Goal: Use online tool/utility: Utilize a website feature to perform a specific function

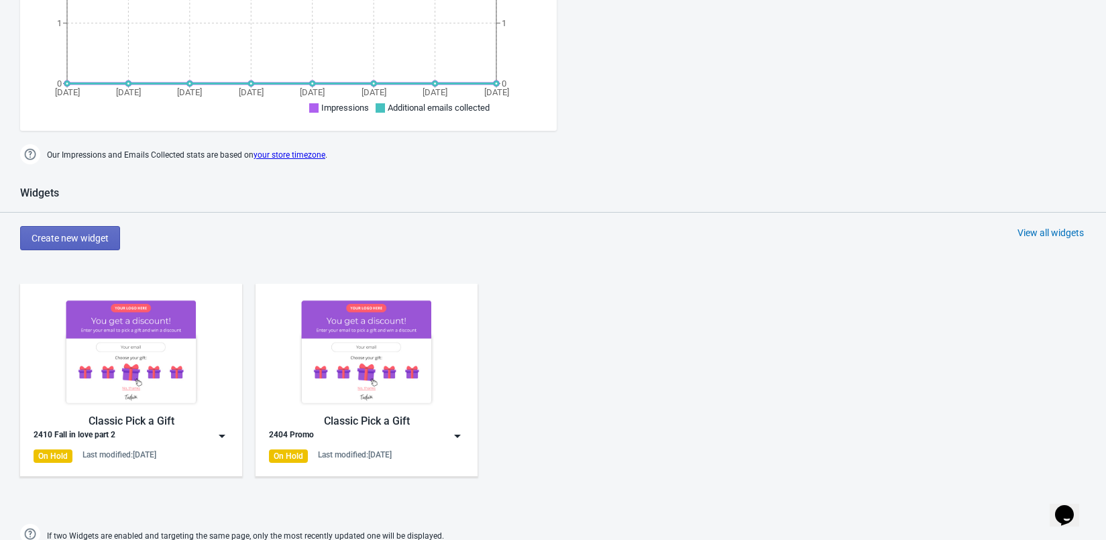
scroll to position [510, 0]
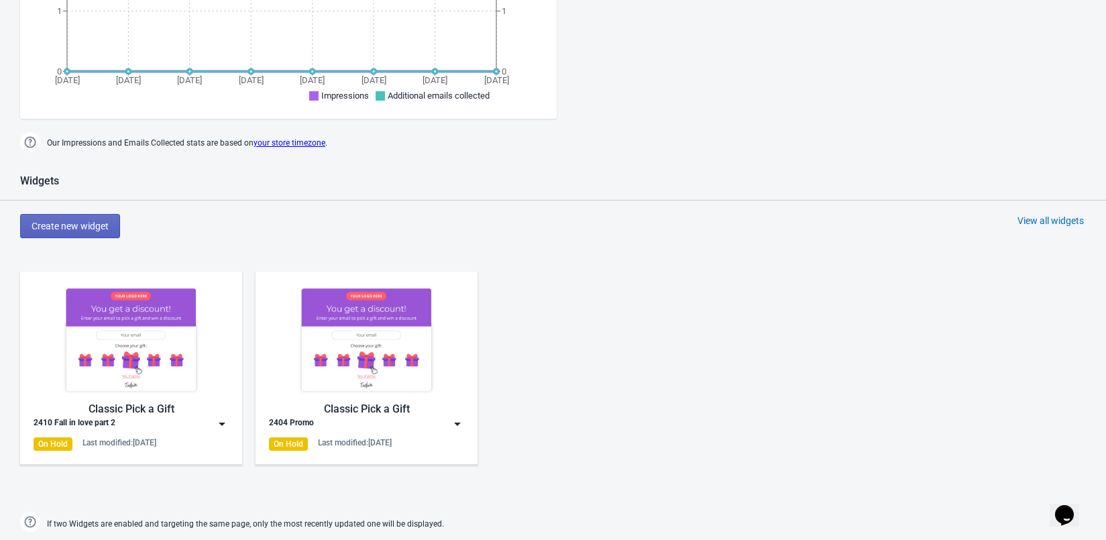
click at [422, 369] on img at bounding box center [366, 339] width 195 height 109
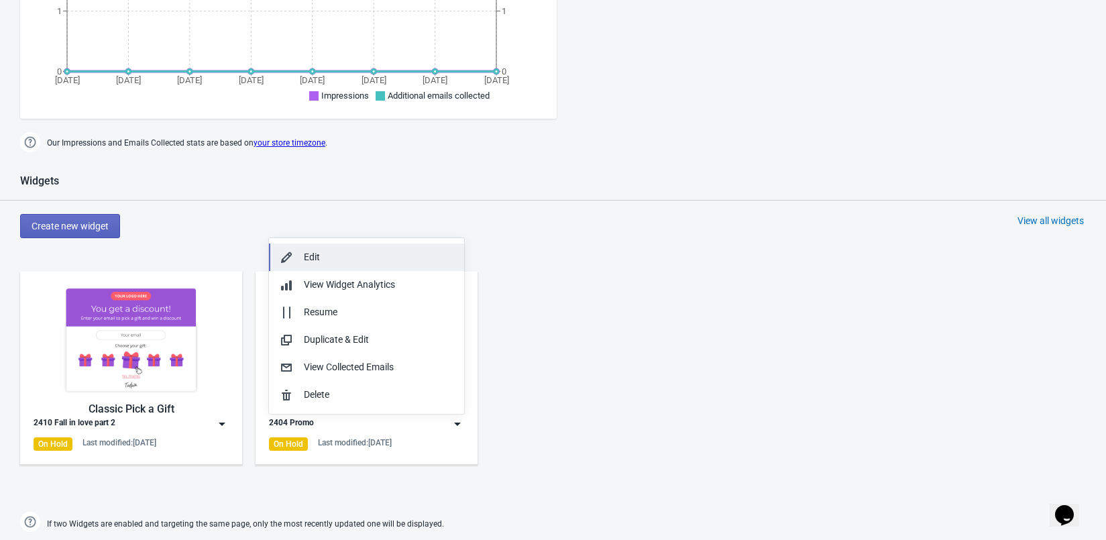
click at [430, 261] on div "Edit" at bounding box center [379, 257] width 150 height 14
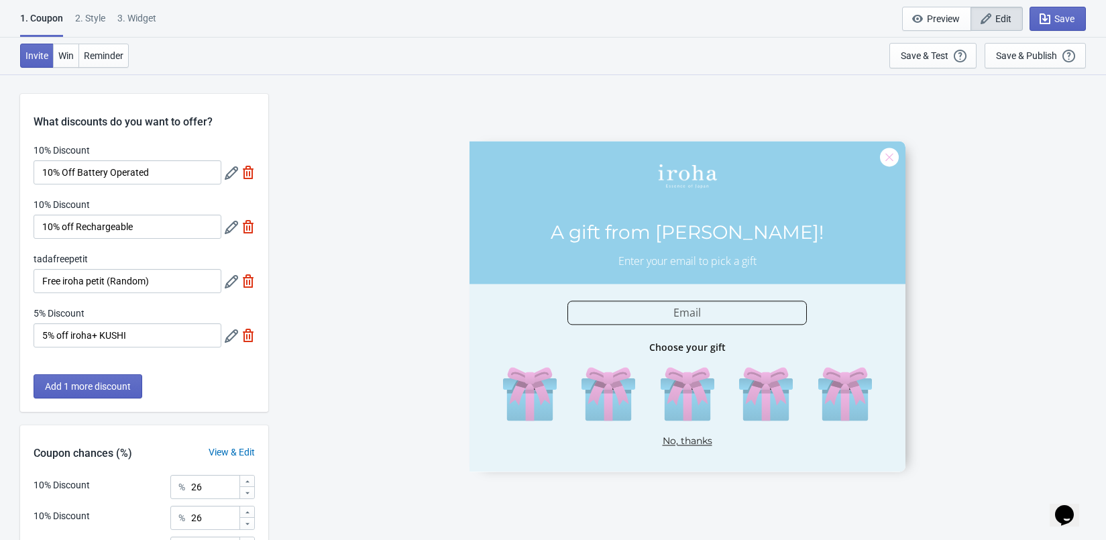
scroll to position [175, 0]
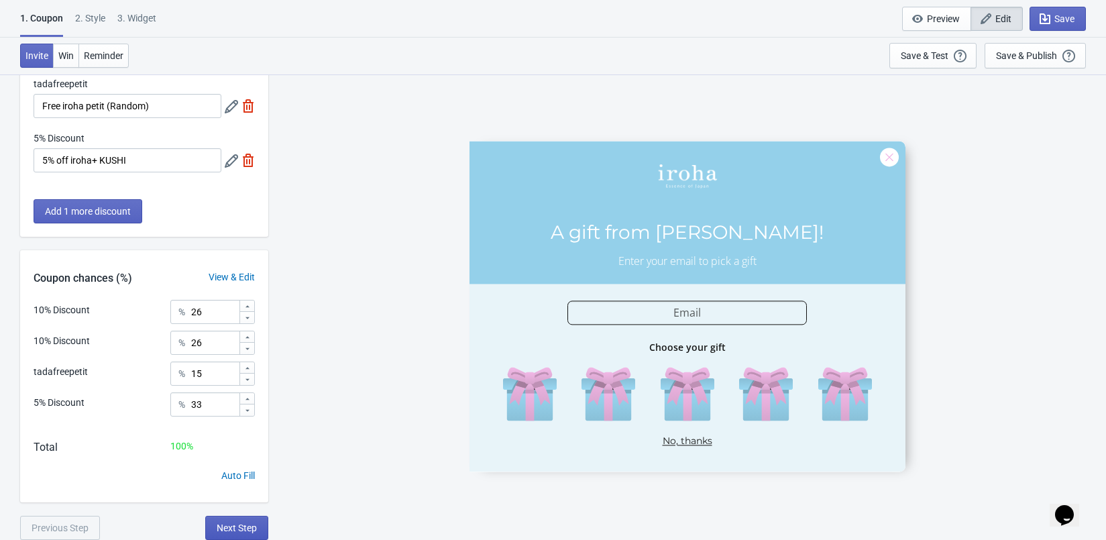
click at [222, 530] on span "Next Step" at bounding box center [237, 527] width 40 height 11
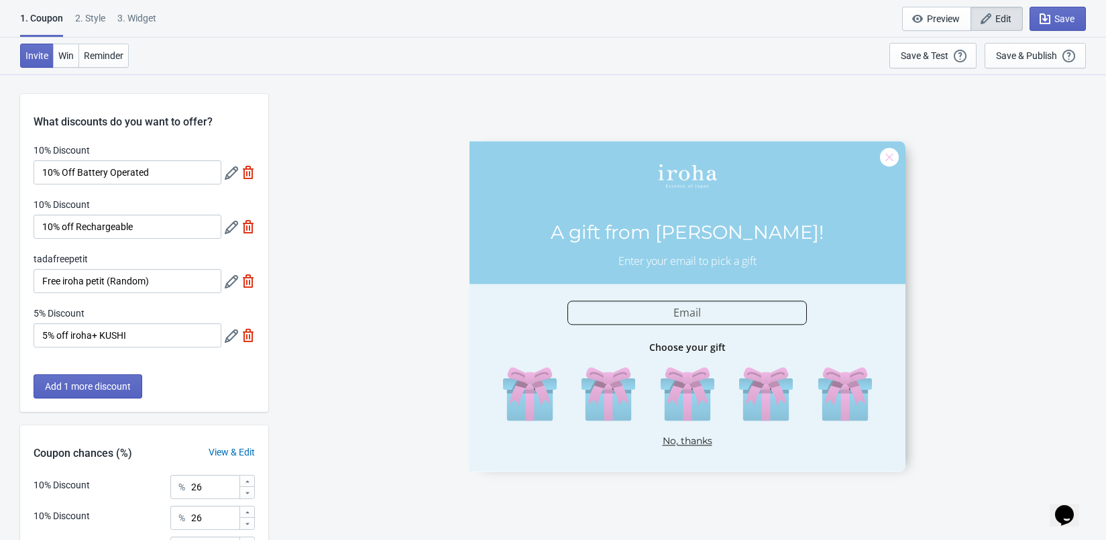
select select "left"
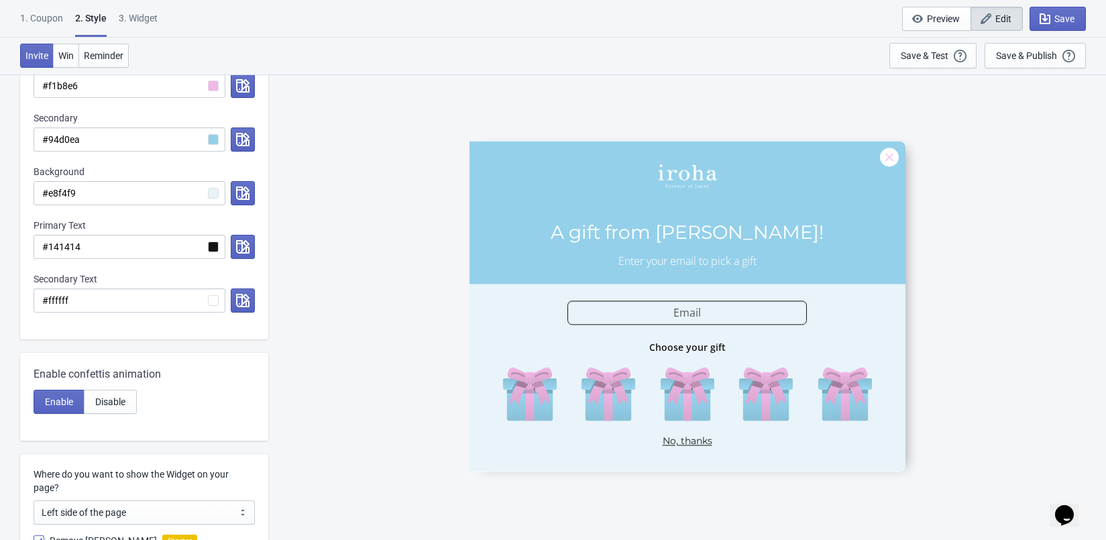
scroll to position [539, 0]
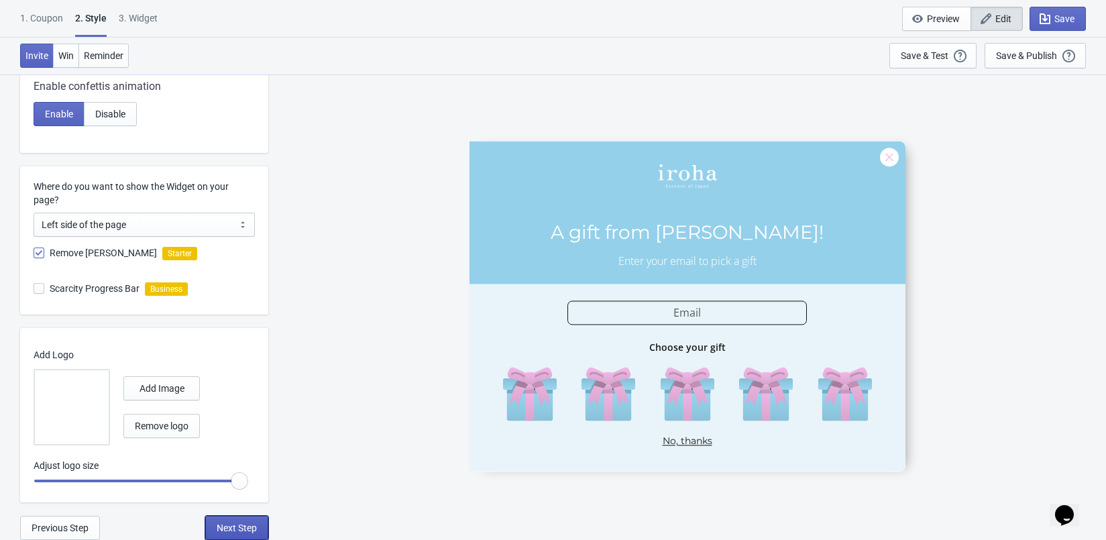
click at [237, 518] on button "Next Step" at bounding box center [236, 528] width 63 height 24
select select "once"
select select "tab"
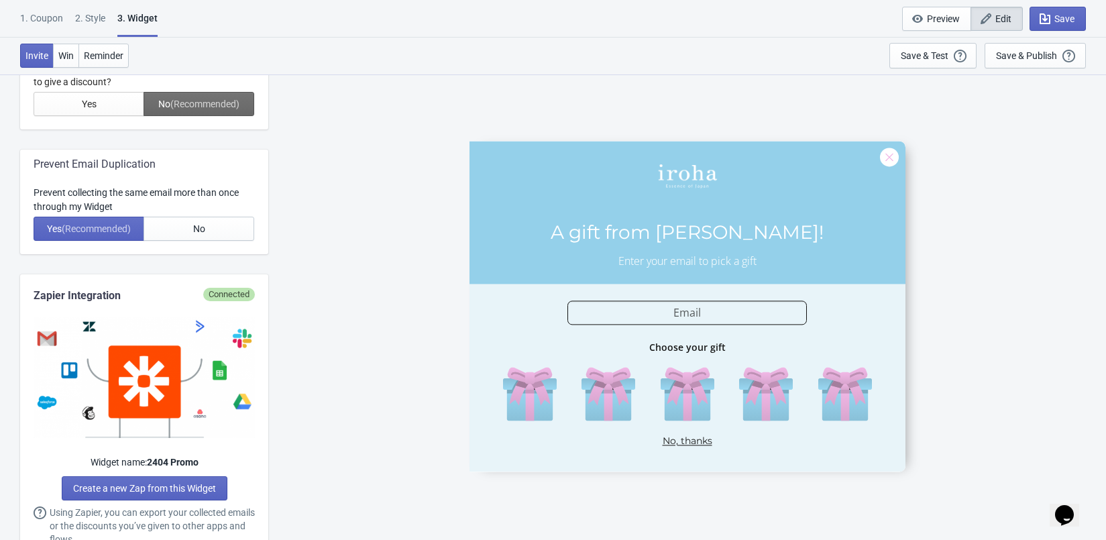
scroll to position [0, 0]
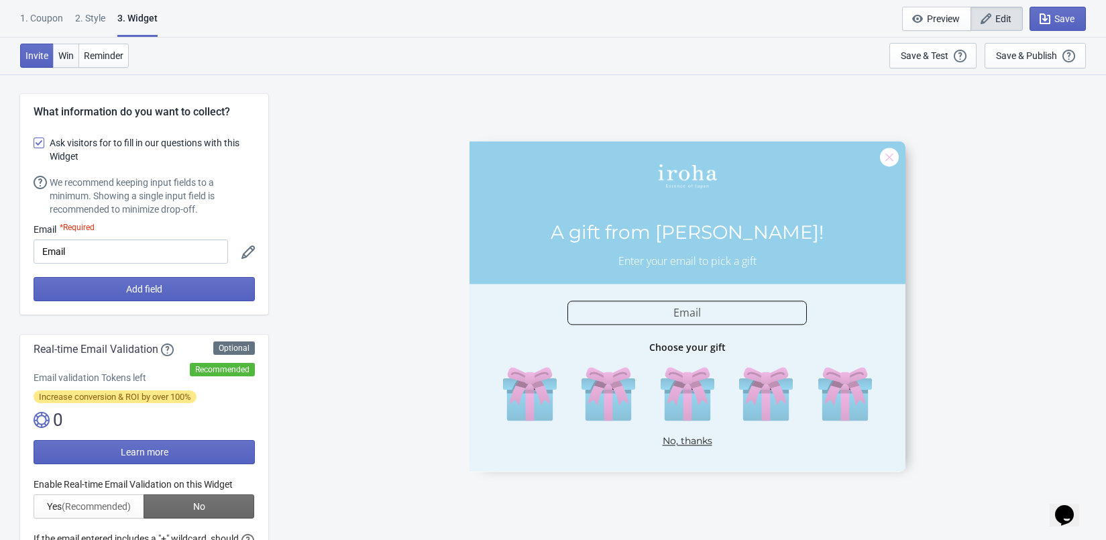
click at [66, 59] on span "Win" at bounding box center [65, 55] width 15 height 11
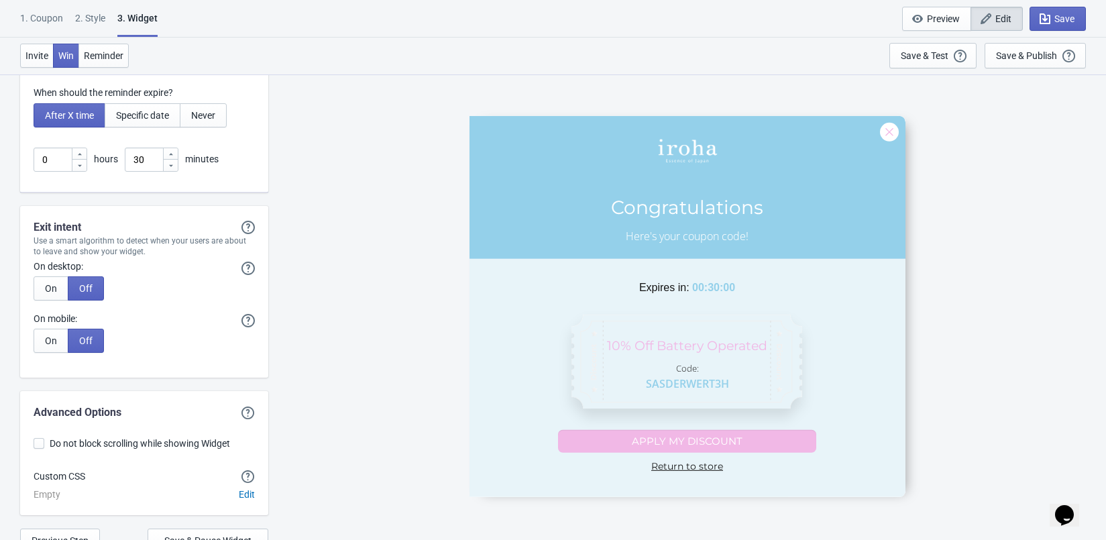
scroll to position [3542, 0]
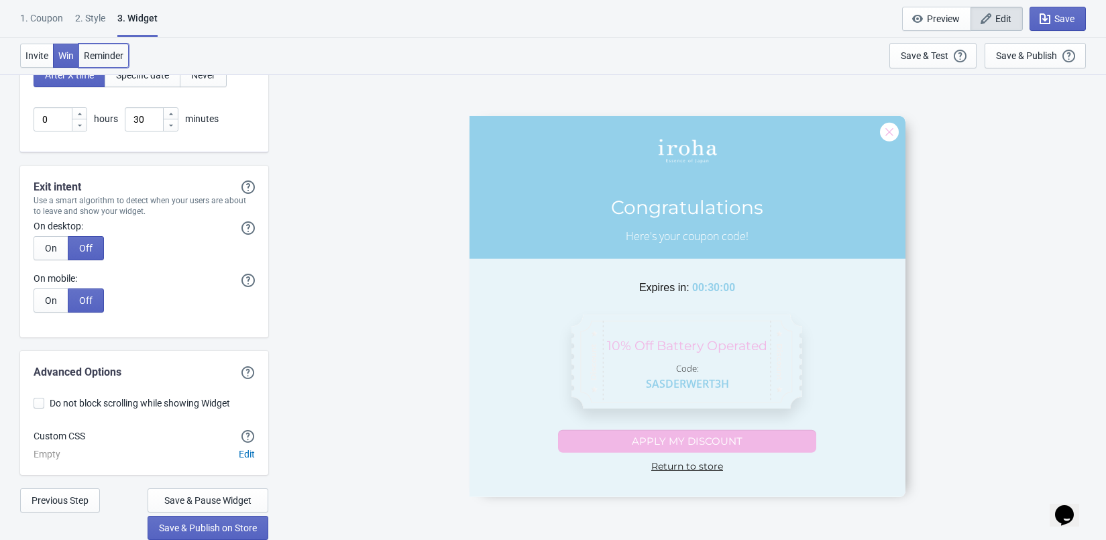
click at [114, 51] on span "Reminder" at bounding box center [104, 55] width 40 height 11
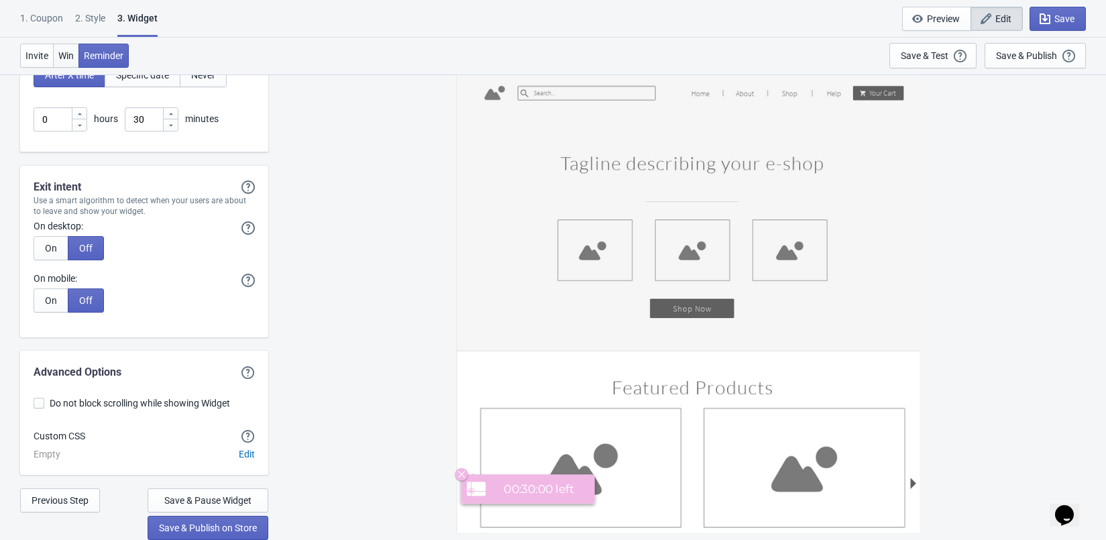
click at [70, 54] on span "Win" at bounding box center [65, 55] width 15 height 11
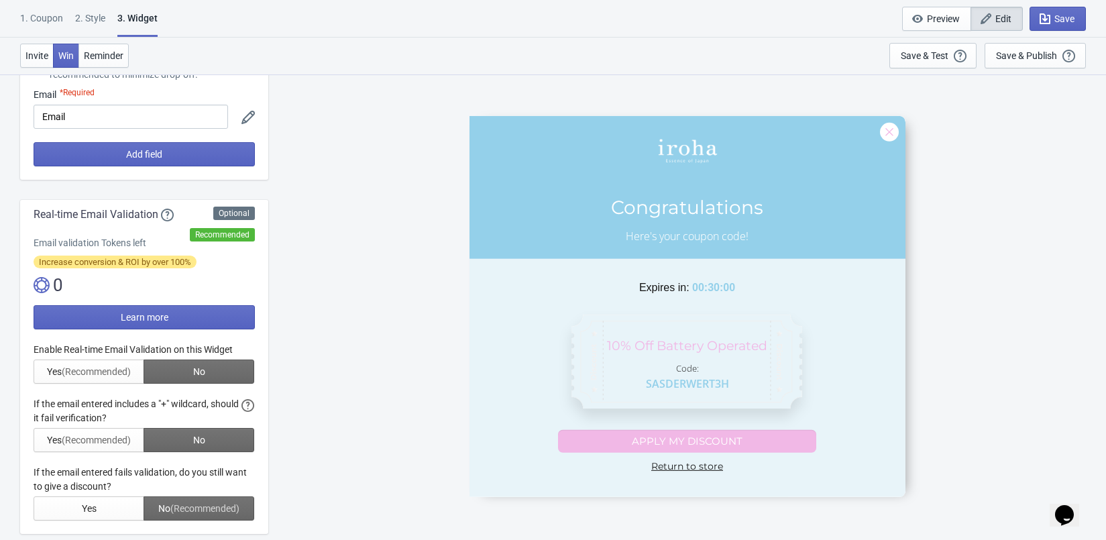
scroll to position [0, 0]
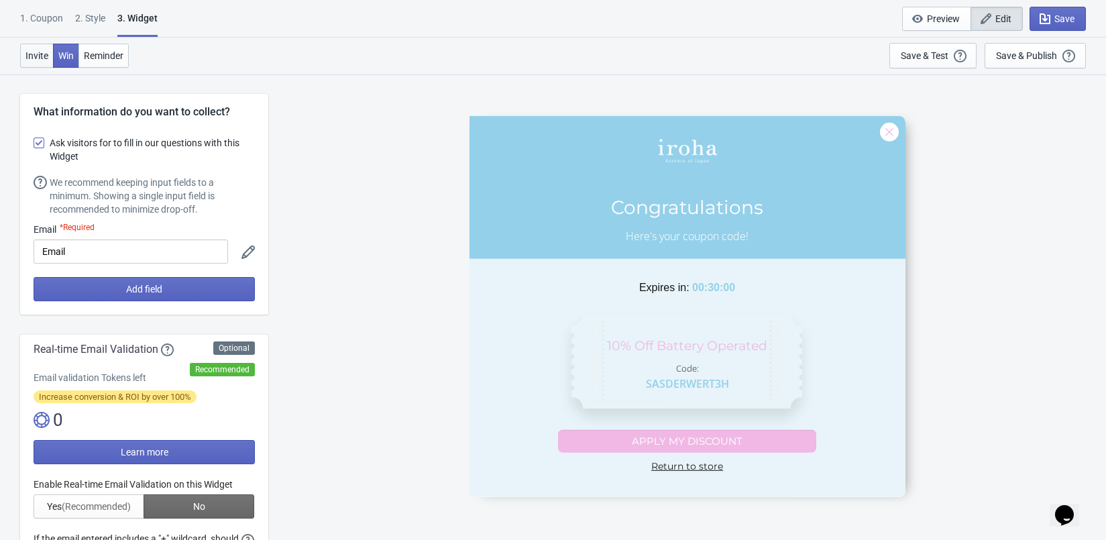
click at [48, 60] on span "Invite" at bounding box center [36, 55] width 23 height 11
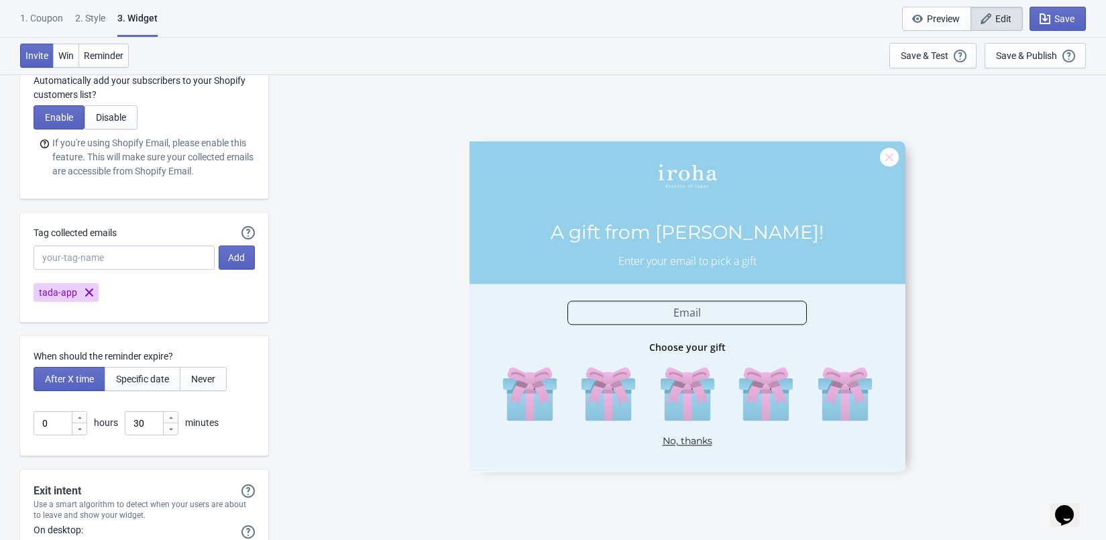
scroll to position [3542, 0]
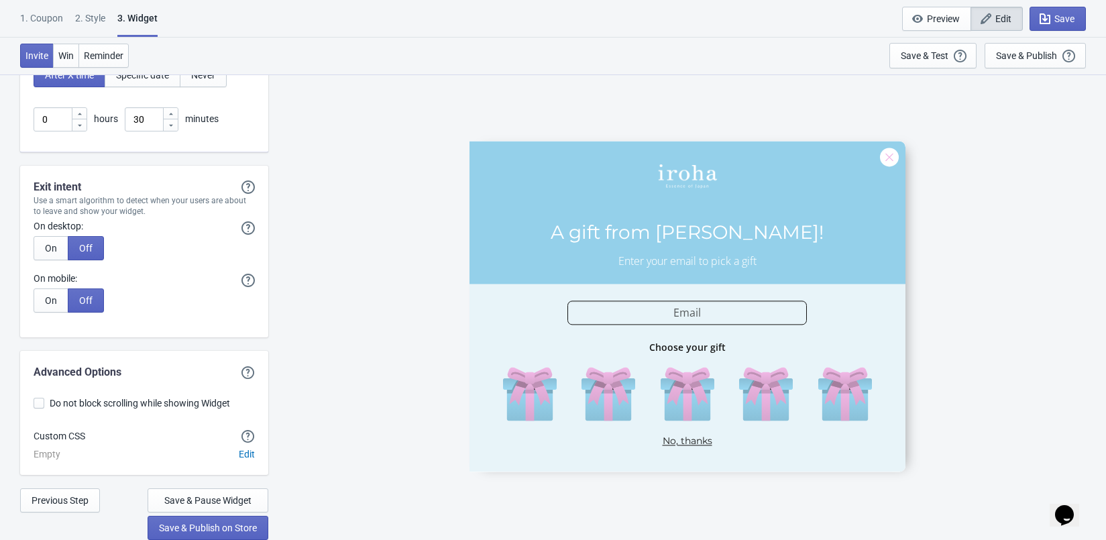
click at [58, 19] on div "1. Coupon" at bounding box center [41, 22] width 43 height 23
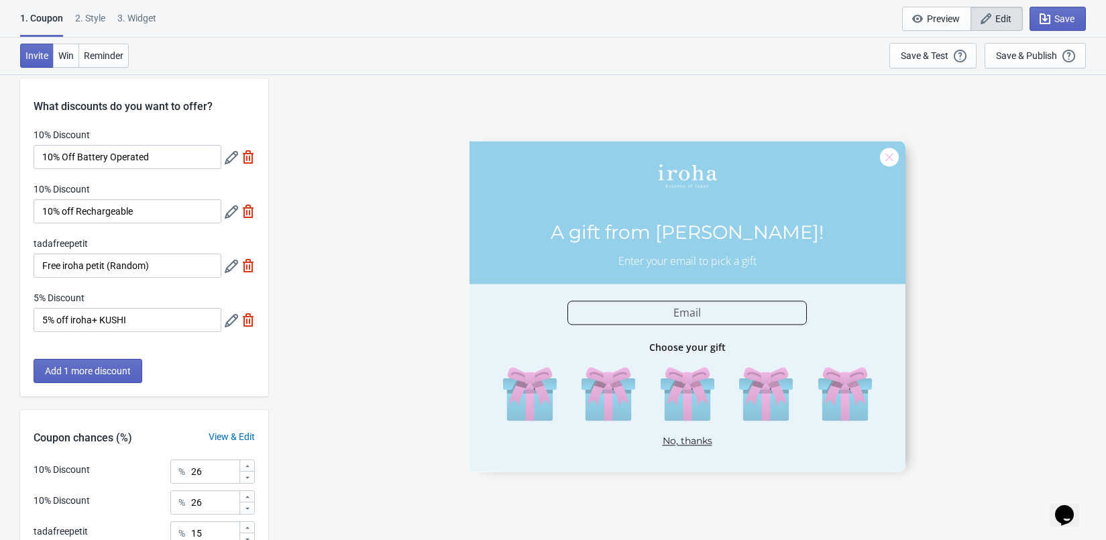
scroll to position [18, 0]
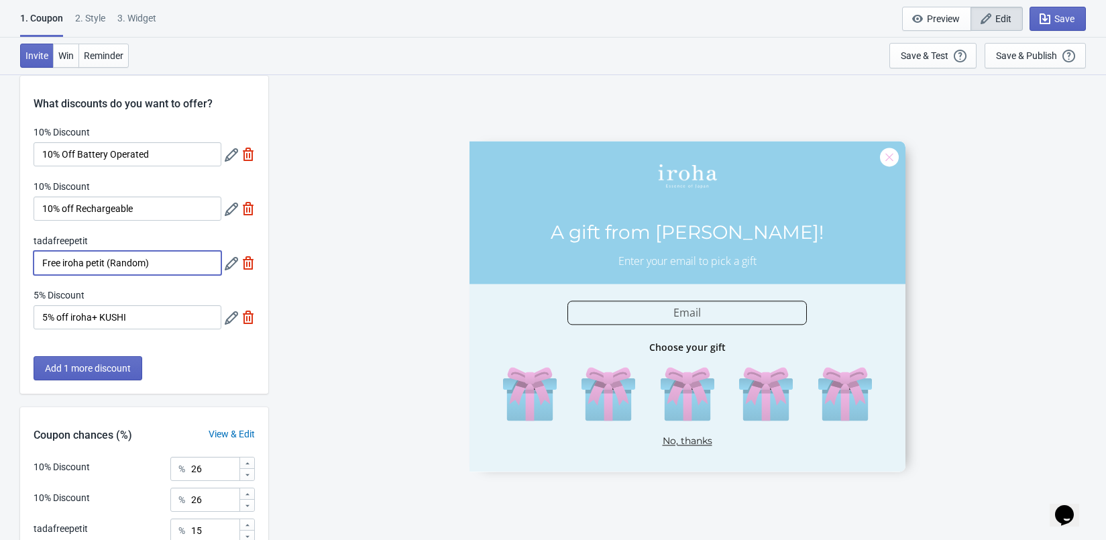
click at [179, 262] on input "Free iroha petit (Random)" at bounding box center [128, 263] width 188 height 24
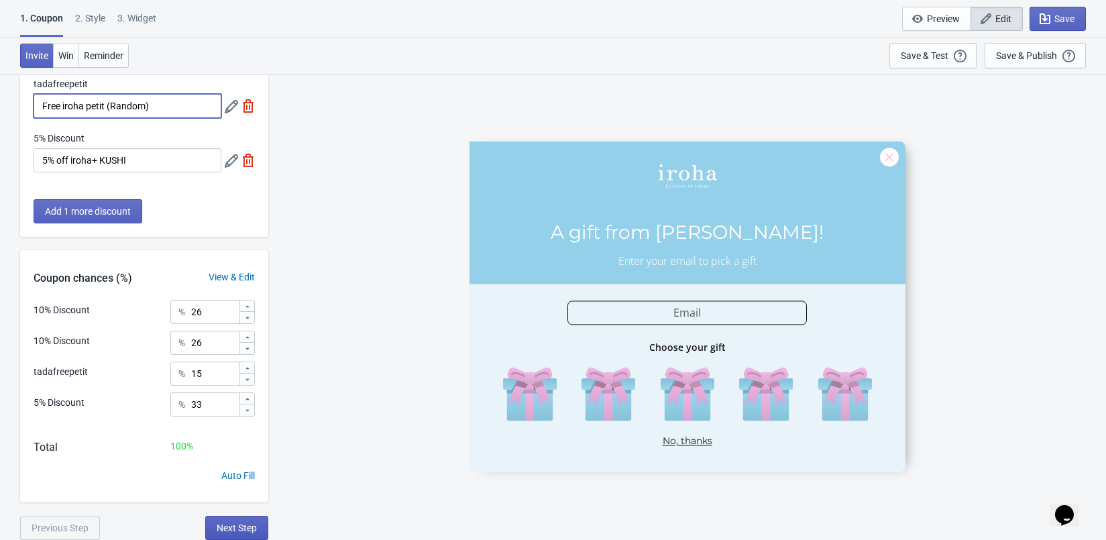
click at [251, 532] on span "Next Step" at bounding box center [237, 527] width 40 height 11
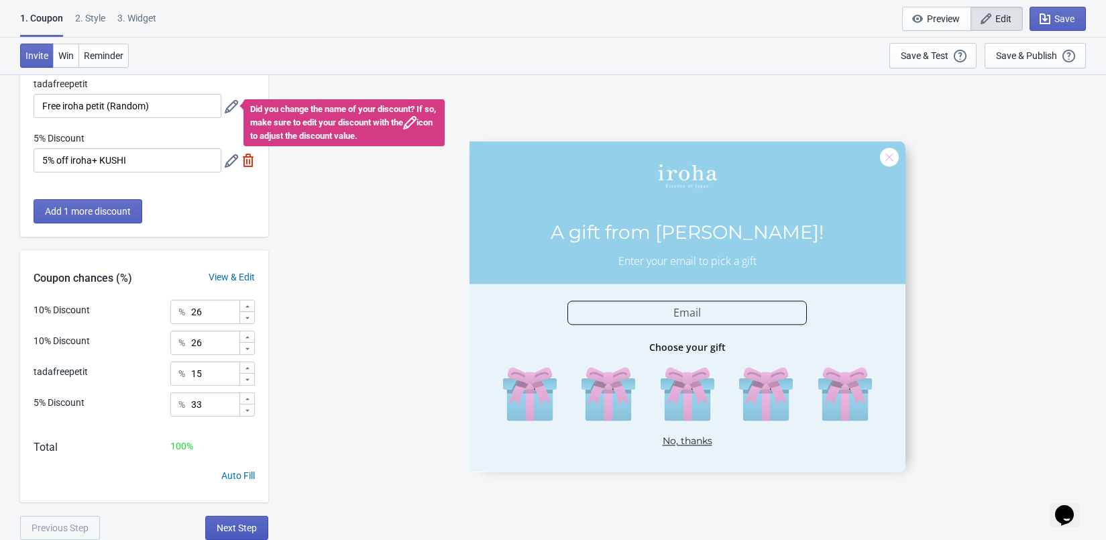
scroll to position [0, 0]
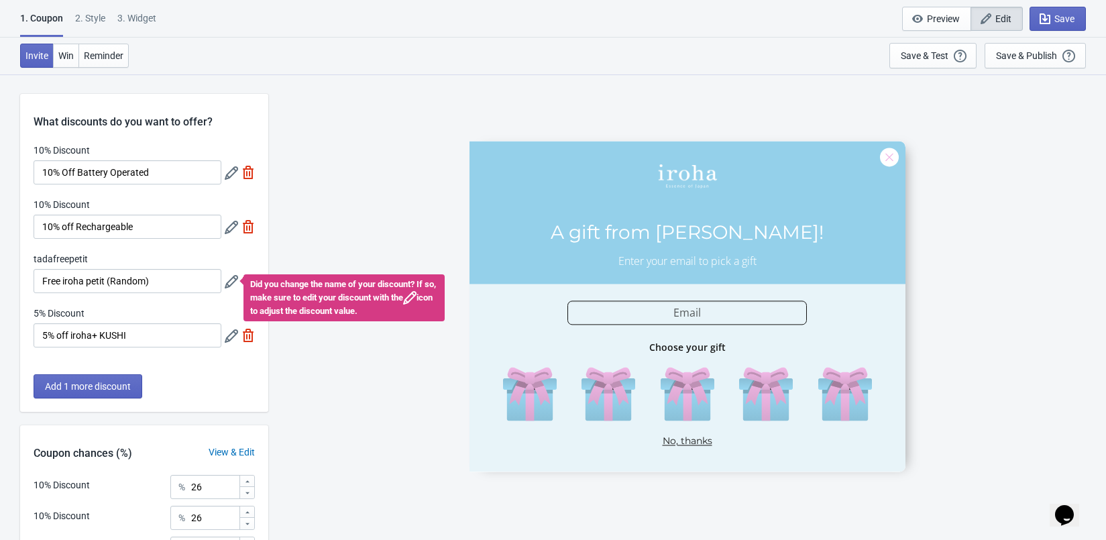
select select "left"
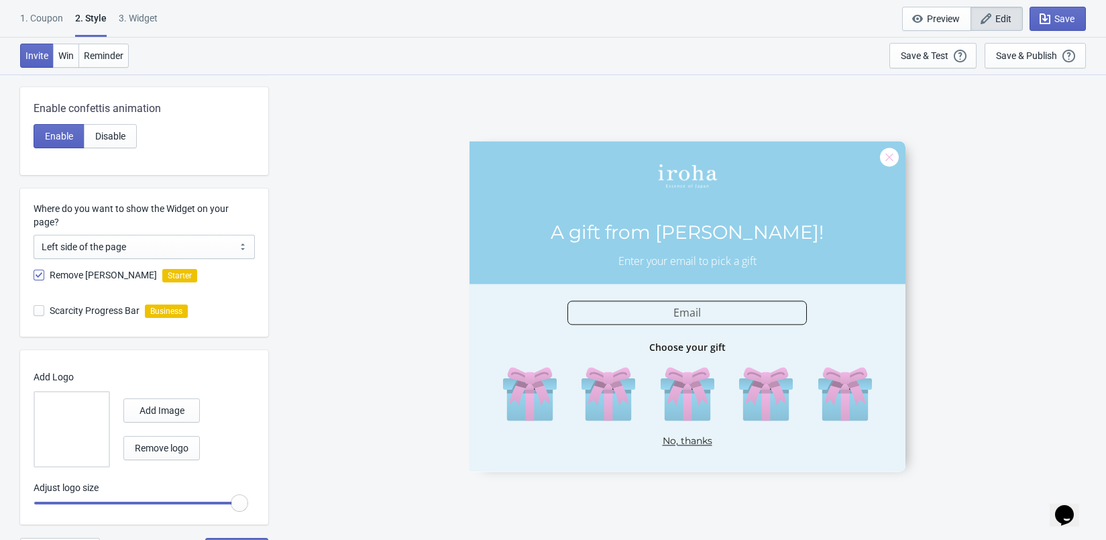
scroll to position [539, 0]
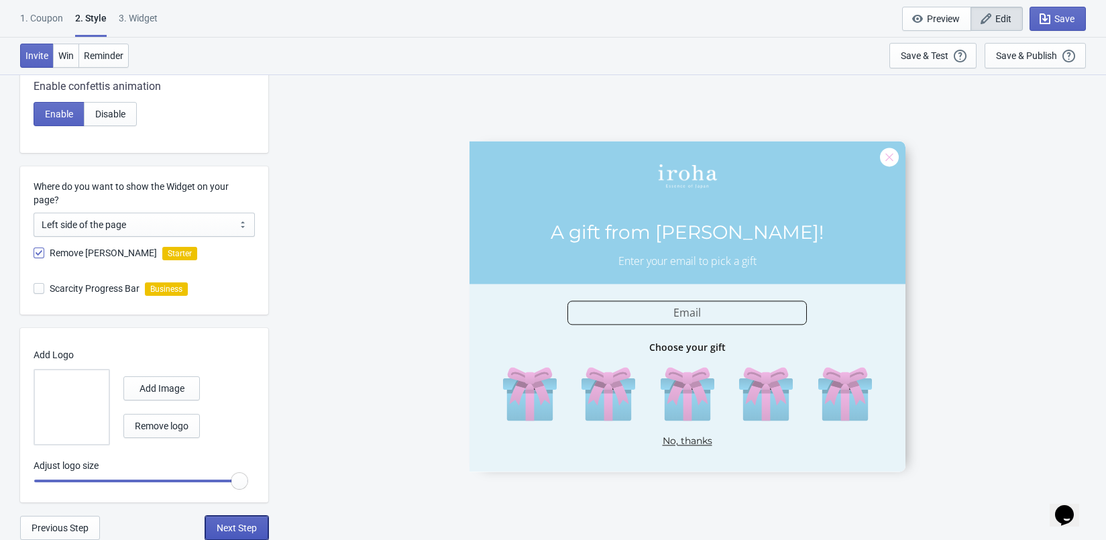
click at [255, 526] on span "Next Step" at bounding box center [237, 527] width 40 height 11
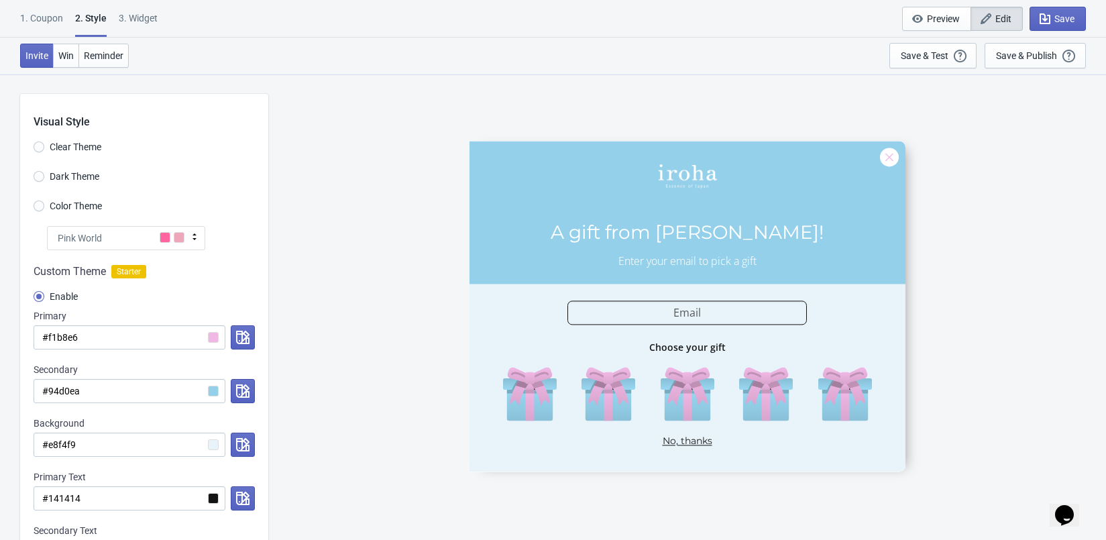
select select "once"
select select "tab"
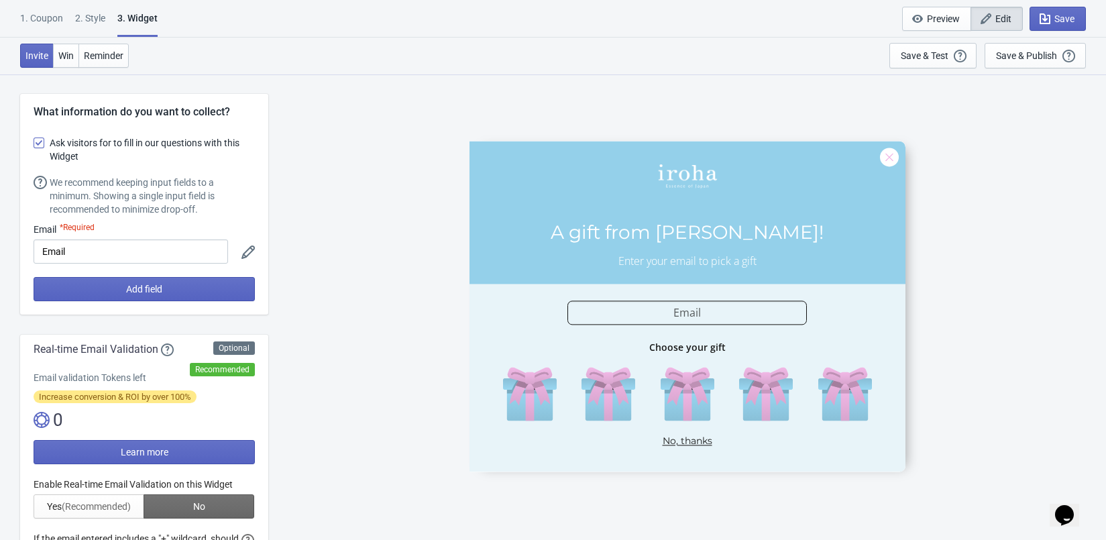
click at [53, 14] on div "1. Coupon" at bounding box center [41, 22] width 43 height 23
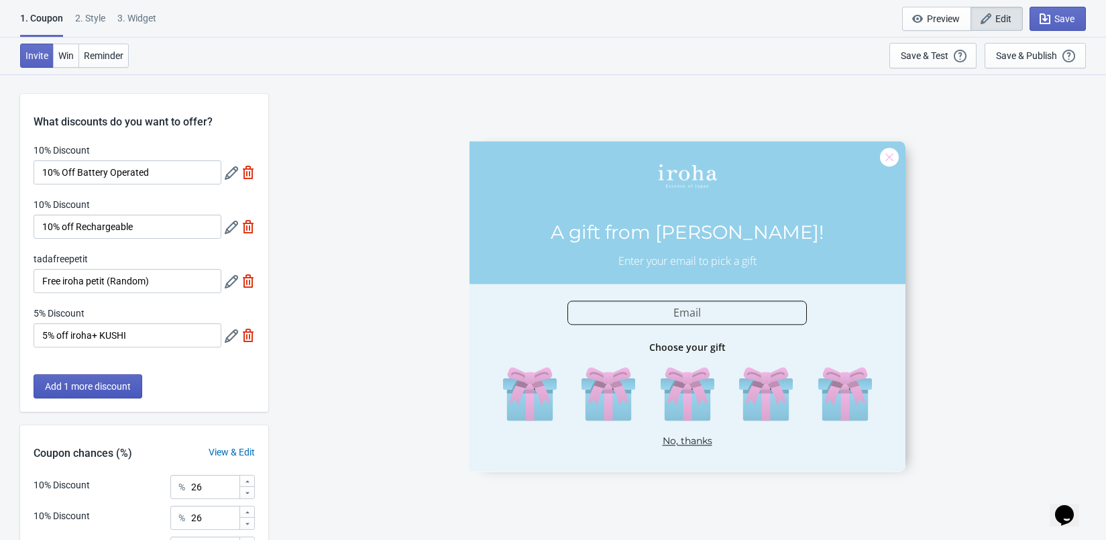
click at [78, 388] on span "Add 1 more discount" at bounding box center [88, 386] width 86 height 11
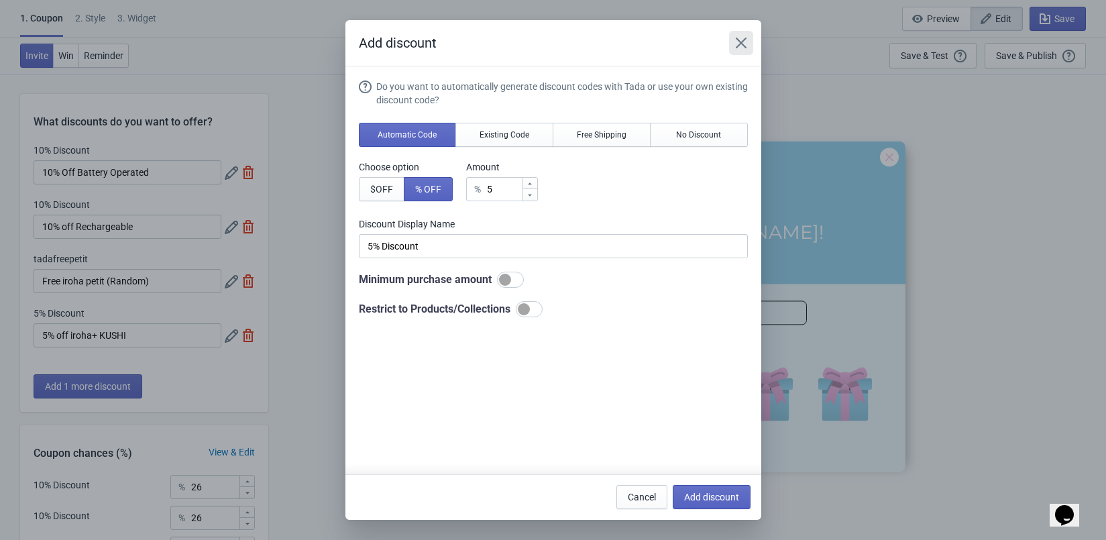
click at [738, 36] on icon "Close" at bounding box center [740, 42] width 13 height 13
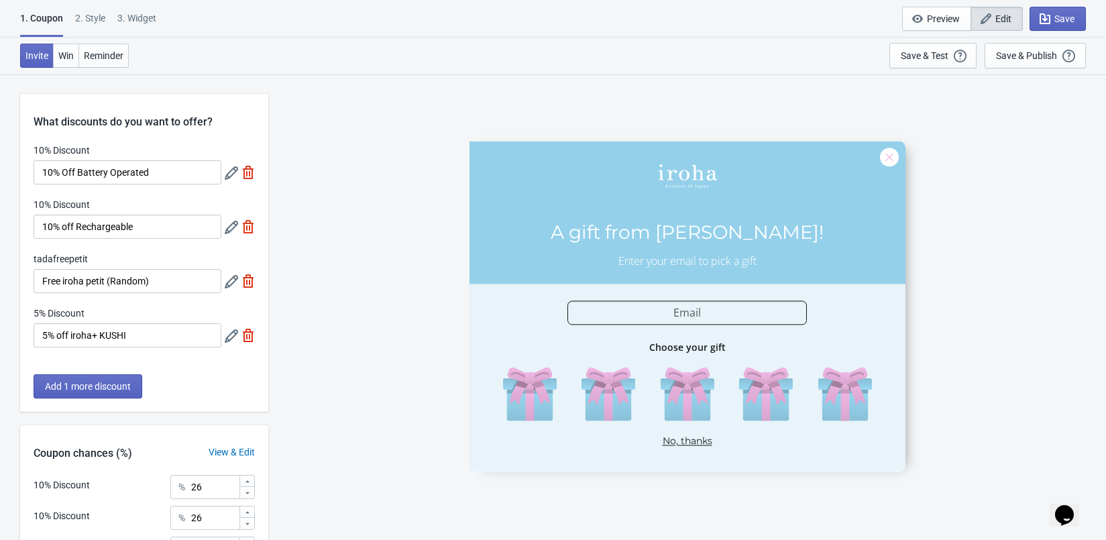
click at [230, 284] on icon at bounding box center [231, 281] width 13 height 13
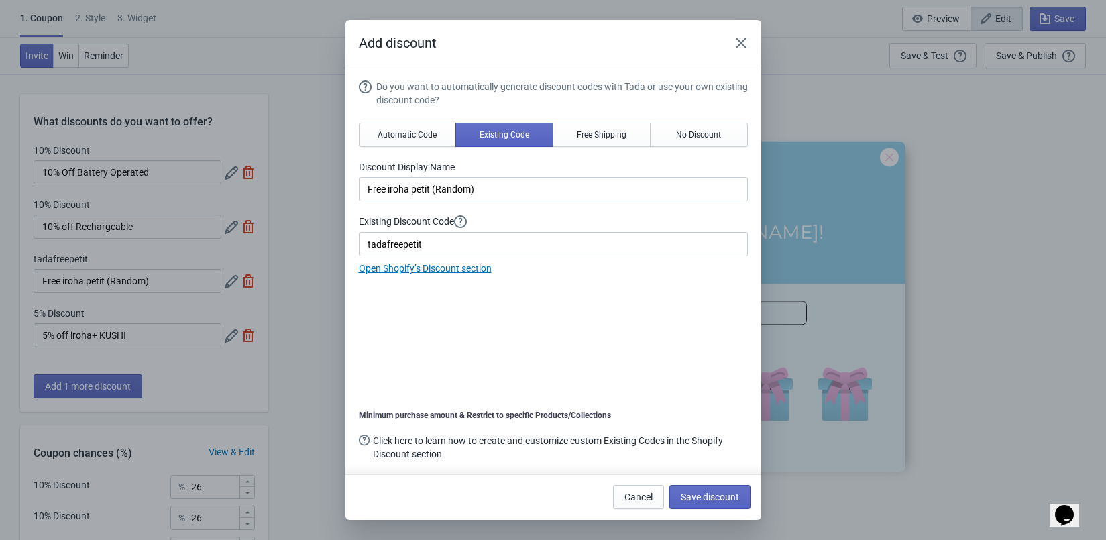
click at [479, 271] on link "Open Shopify’s Discount section" at bounding box center [425, 268] width 133 height 11
